Goal: Navigation & Orientation: Find specific page/section

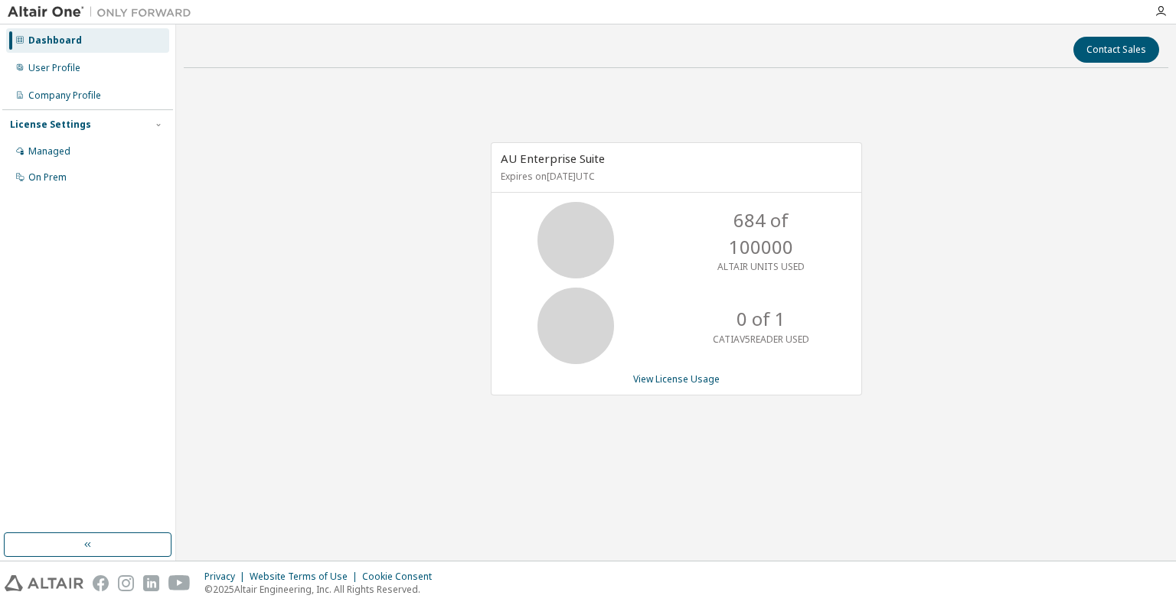
click at [983, 263] on div "AU Enterprise Suite Expires on October 6, 2025 UTC 684 of 100000 ALTAIR UNITS U…" at bounding box center [676, 276] width 984 height 393
